Goal: Task Accomplishment & Management: Manage account settings

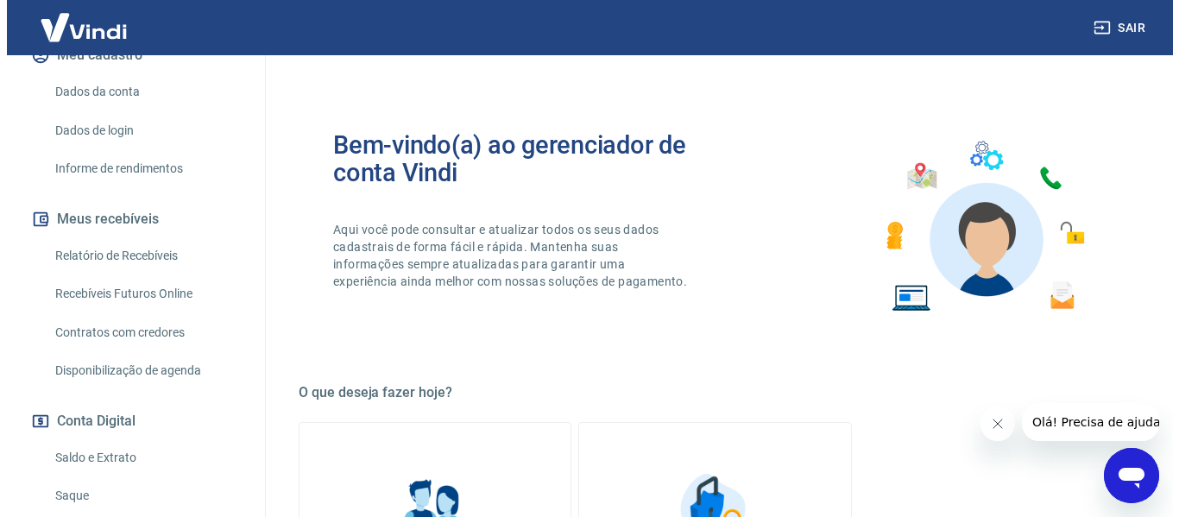
scroll to position [259, 0]
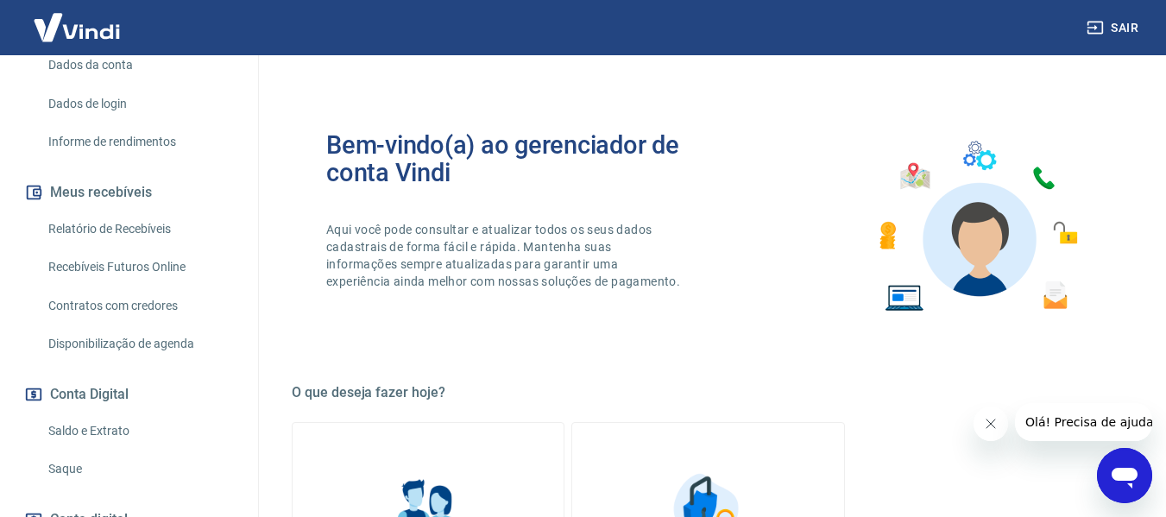
click at [87, 467] on link "Saque" at bounding box center [139, 468] width 196 height 35
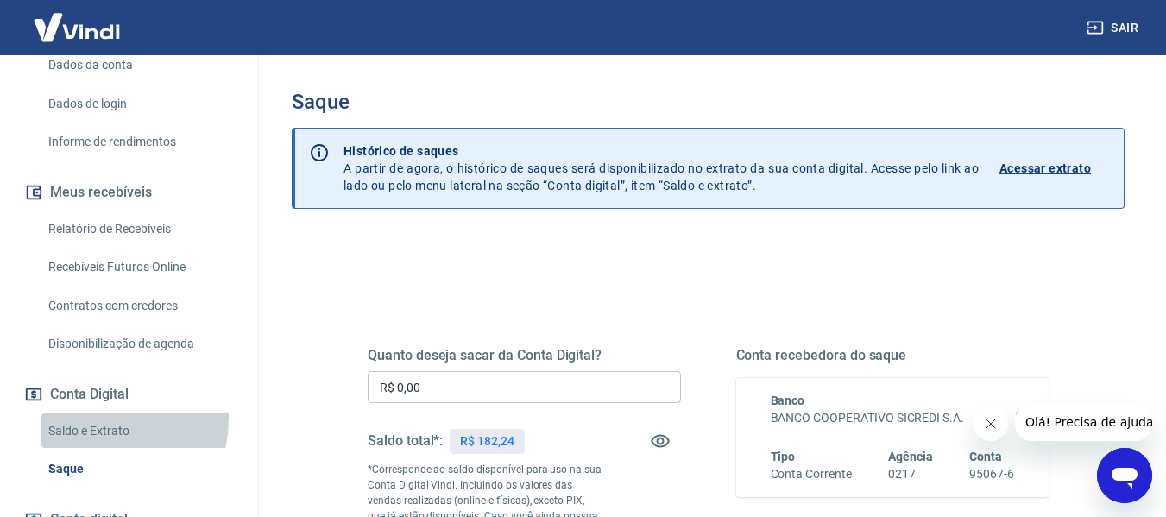
click at [75, 417] on link "Saldo e Extrato" at bounding box center [139, 430] width 196 height 35
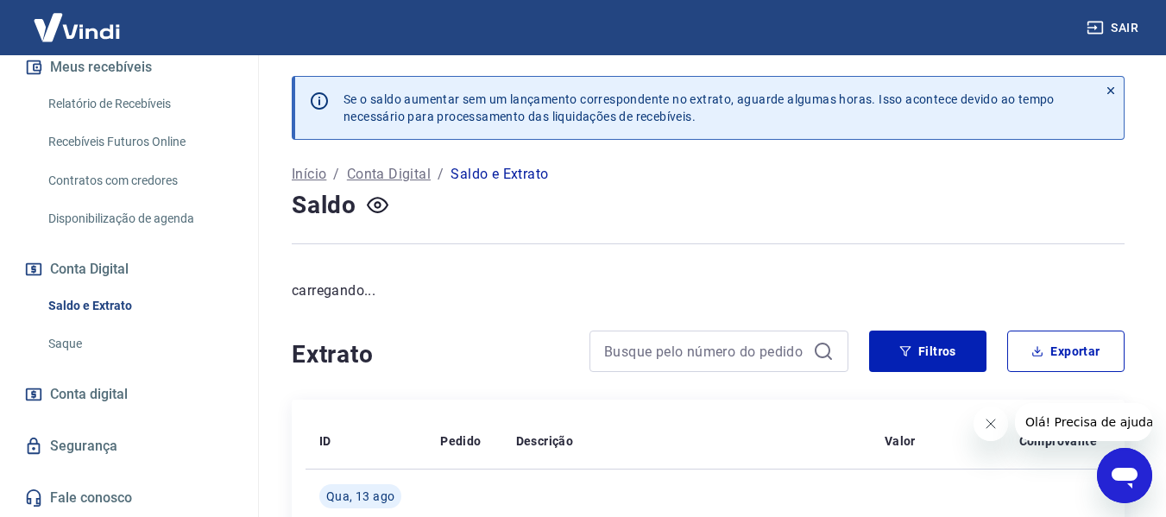
scroll to position [39, 0]
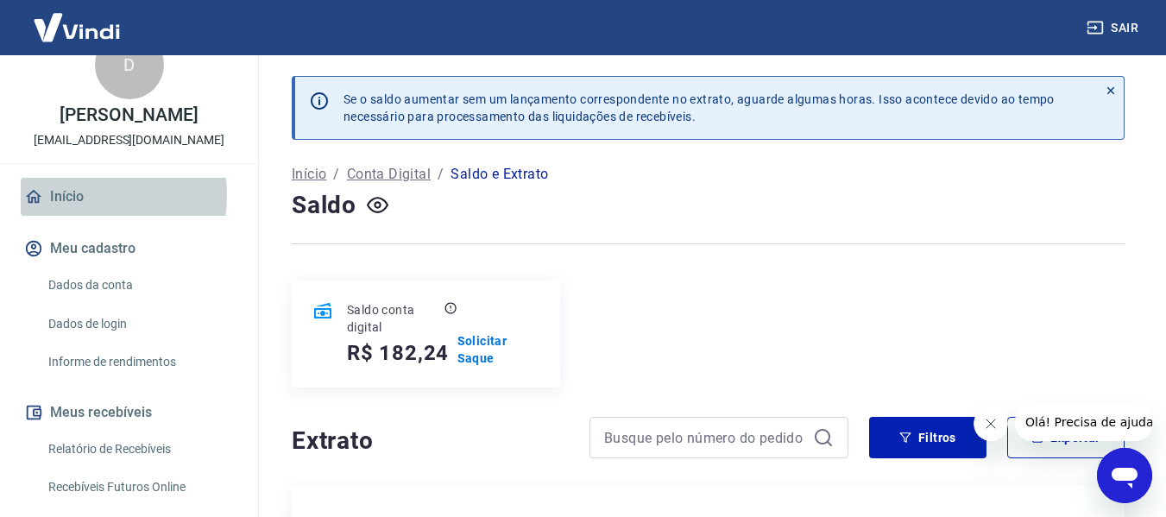
click at [72, 196] on link "Início" at bounding box center [129, 197] width 217 height 38
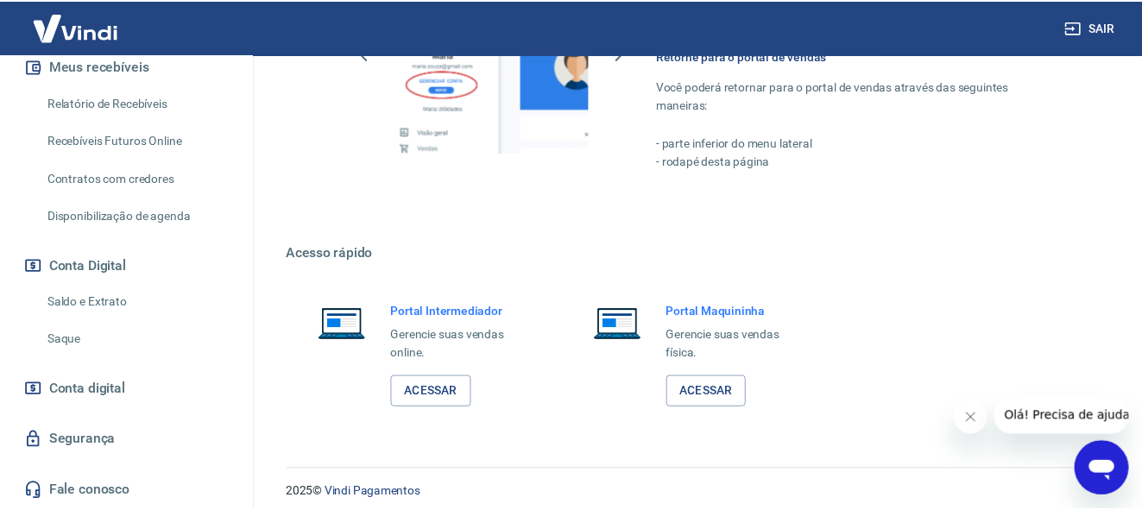
scroll to position [899, 0]
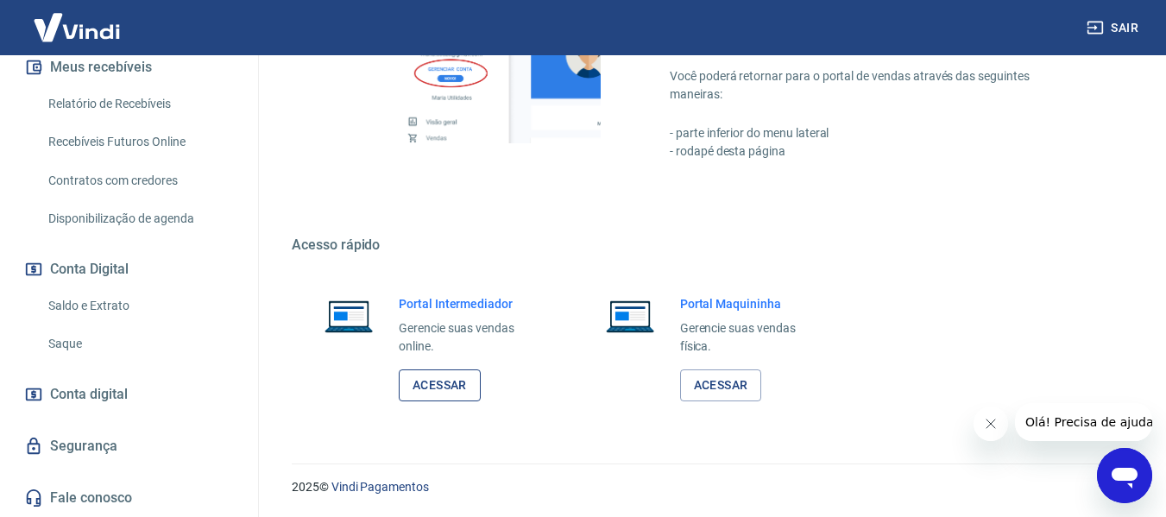
click at [470, 393] on link "Acessar" at bounding box center [440, 385] width 82 height 32
